Goal: Task Accomplishment & Management: Manage account settings

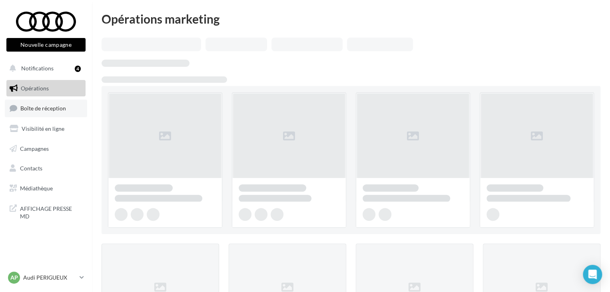
click at [53, 108] on span "Boîte de réception" at bounding box center [43, 108] width 46 height 7
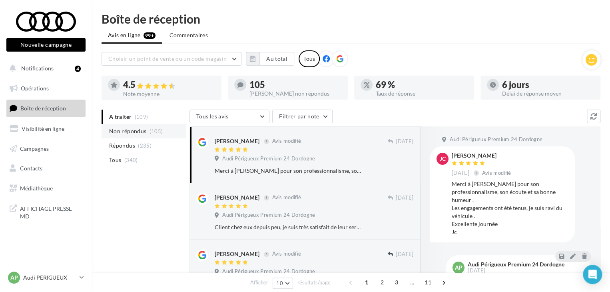
click at [169, 128] on li "Non répondus (105)" at bounding box center [143, 131] width 85 height 14
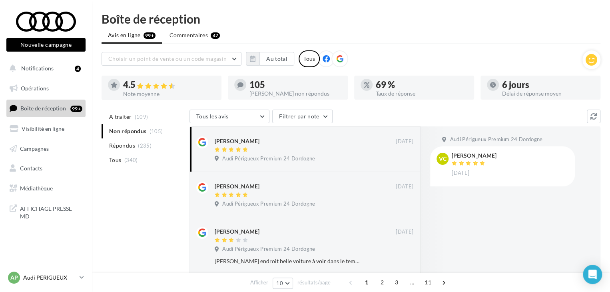
click at [72, 277] on p "Audi PERIGUEUX" at bounding box center [49, 277] width 53 height 8
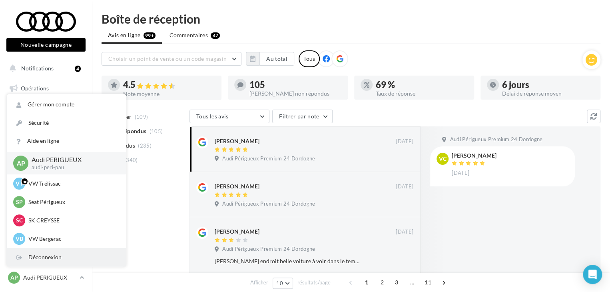
click at [55, 262] on div "Déconnexion" at bounding box center [66, 257] width 119 height 18
